Goal: Information Seeking & Learning: Learn about a topic

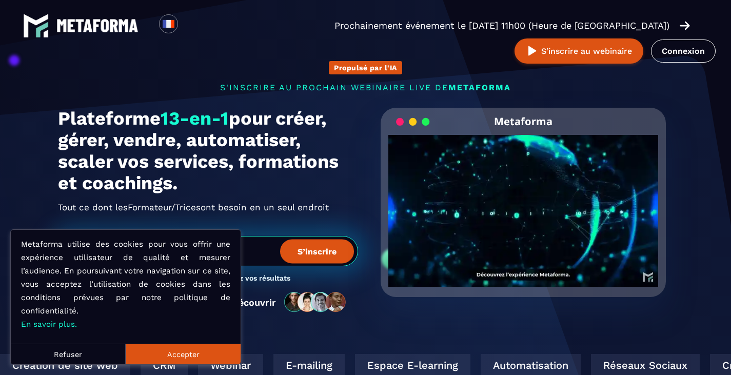
click at [199, 355] on button "Accepter" at bounding box center [183, 353] width 115 height 21
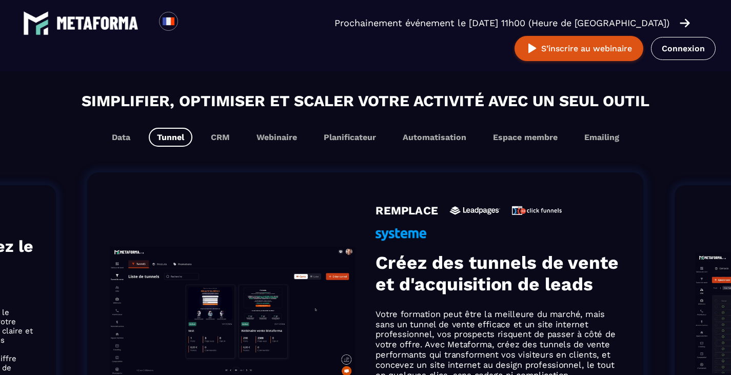
scroll to position [615, 0]
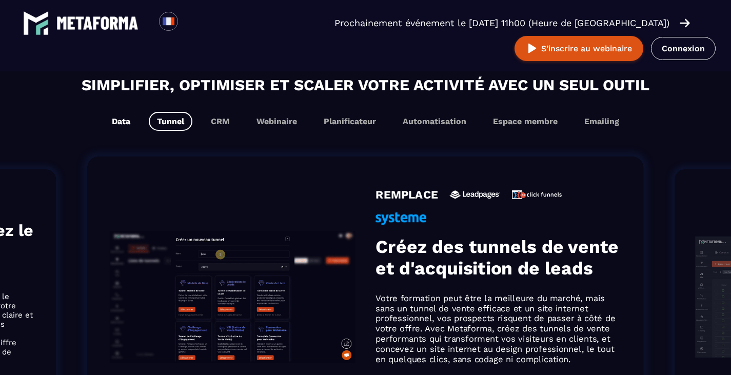
click at [115, 124] on button "Data" at bounding box center [121, 121] width 35 height 19
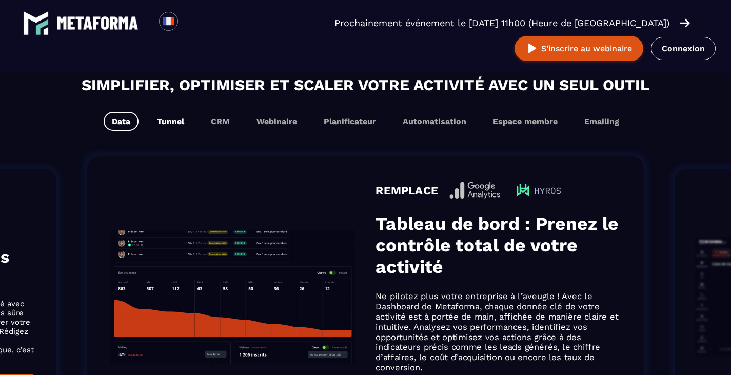
click at [177, 124] on button "Tunnel" at bounding box center [171, 121] width 44 height 19
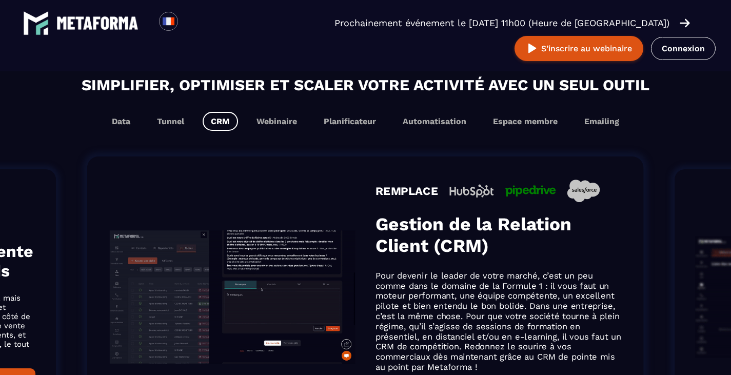
click at [218, 124] on button "CRM" at bounding box center [219, 121] width 35 height 19
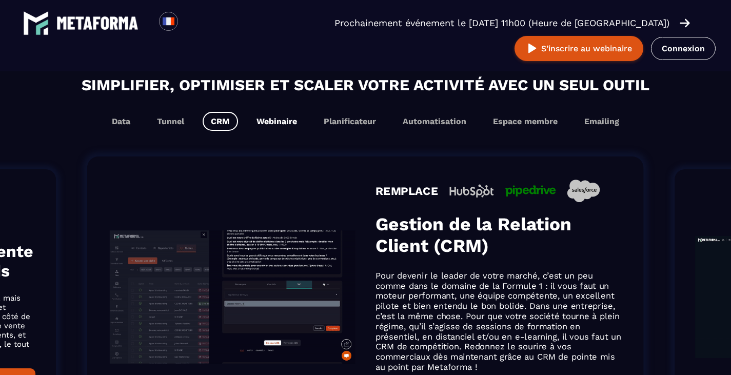
click at [279, 124] on button "Webinaire" at bounding box center [276, 121] width 57 height 19
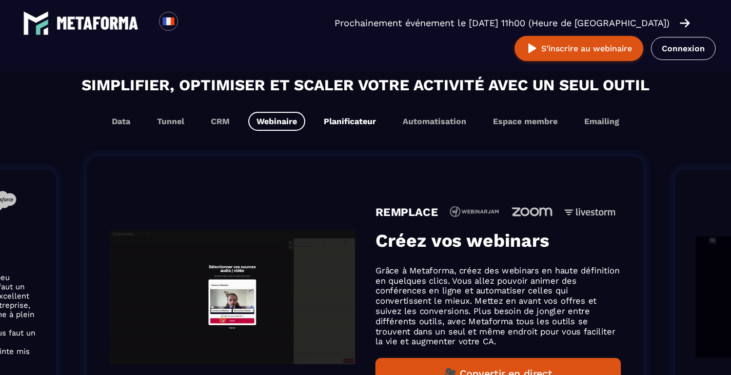
click at [331, 125] on button "Planificateur" at bounding box center [349, 121] width 69 height 19
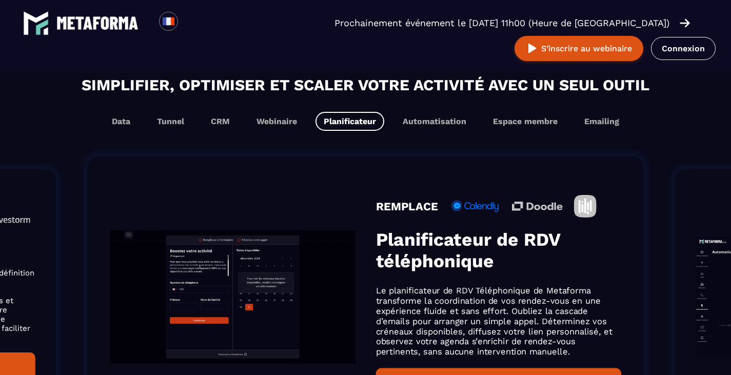
scroll to position [632, 0]
click at [448, 124] on button "Automatisation" at bounding box center [434, 121] width 80 height 19
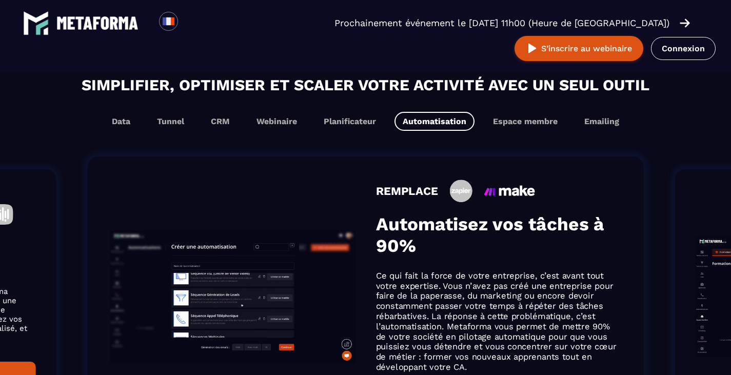
scroll to position [615, 0]
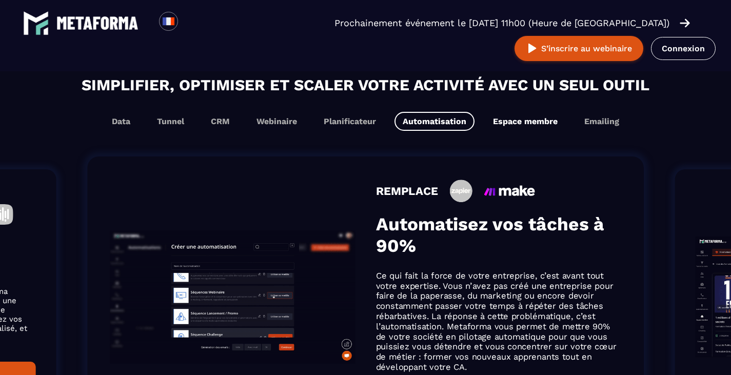
click at [517, 123] on button "Espace membre" at bounding box center [524, 121] width 81 height 19
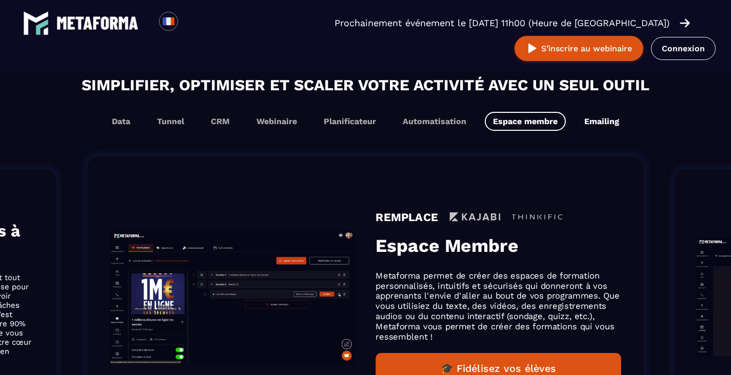
click at [593, 124] on button "Emailing" at bounding box center [601, 121] width 51 height 19
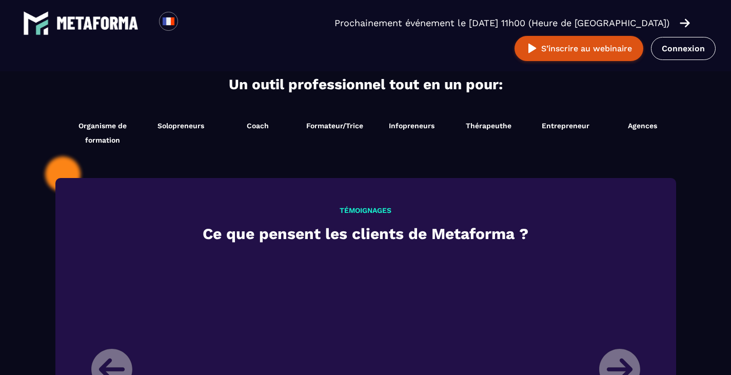
scroll to position [1077, 0]
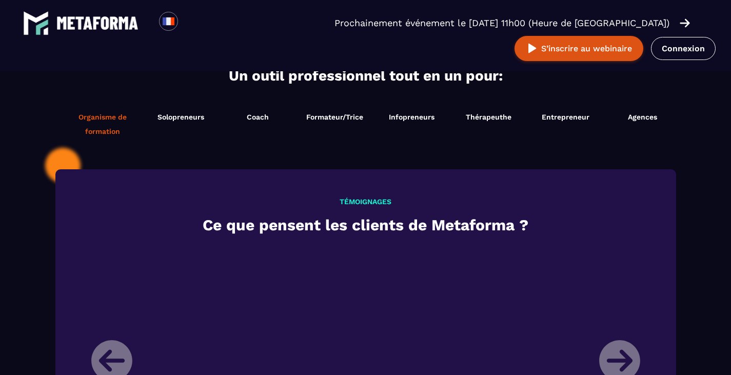
click at [105, 129] on span "Organisme de formation" at bounding box center [103, 124] width 74 height 29
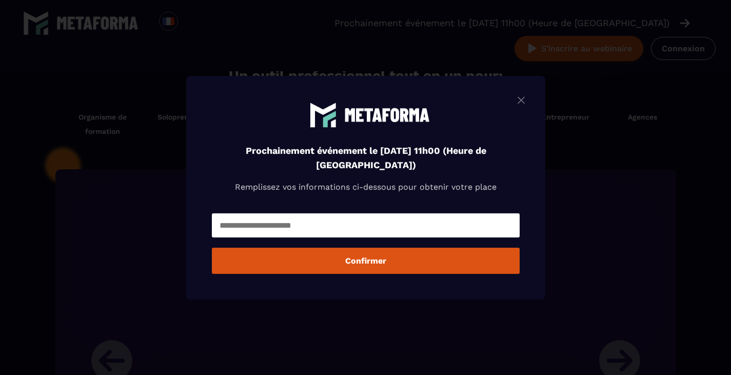
scroll to position [1093, 0]
click at [523, 102] on img "Modal window" at bounding box center [521, 99] width 12 height 13
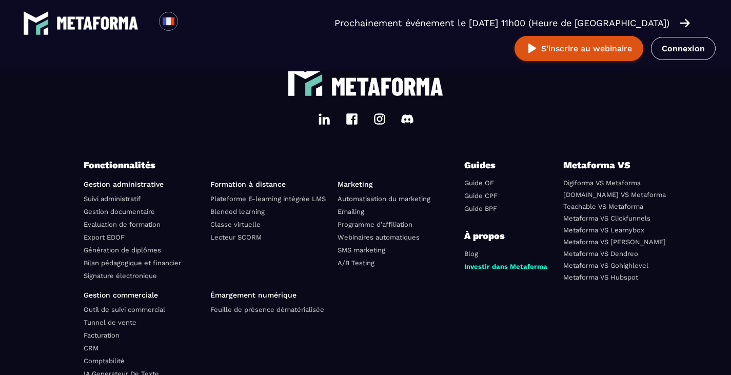
scroll to position [3465, 0]
